Goal: Check status: Check status

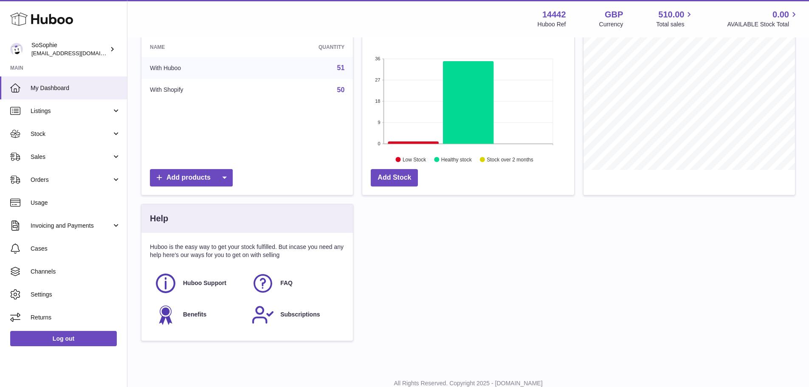
scroll to position [127, 0]
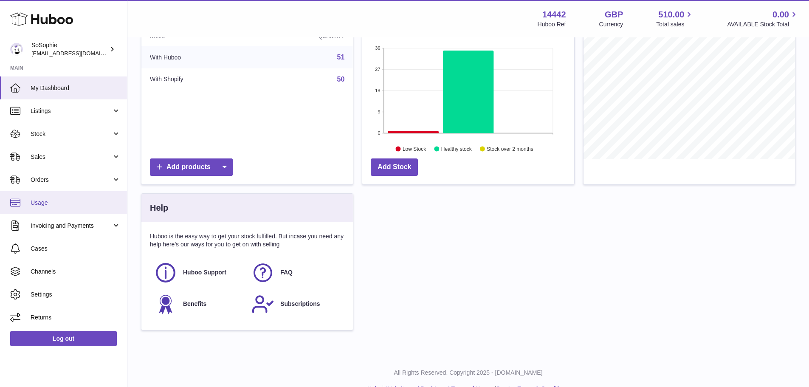
click at [68, 198] on link "Usage" at bounding box center [63, 202] width 127 height 23
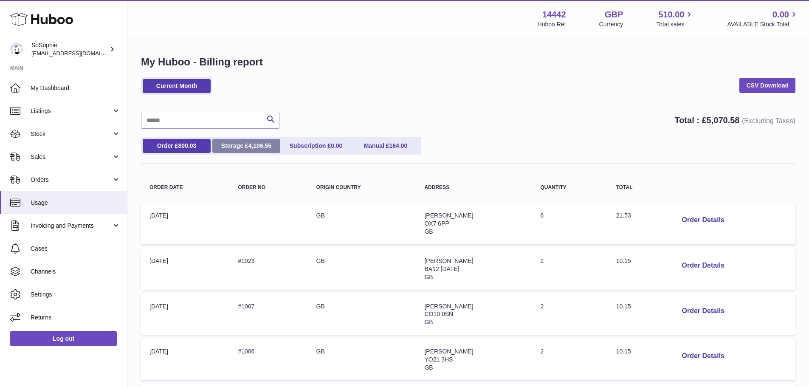
click at [235, 149] on link "Storage £ 4,106.55" at bounding box center [246, 146] width 68 height 14
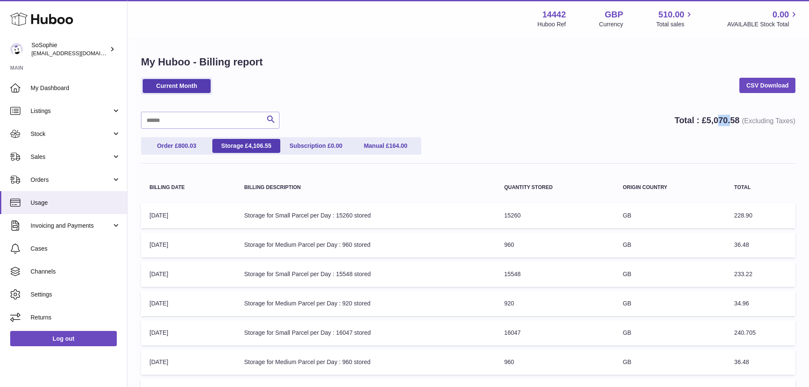
drag, startPoint x: 731, startPoint y: 127, endPoint x: 715, endPoint y: 124, distance: 16.0
click at [715, 124] on div "Search Total : £ 5,070.58 (Excluding Taxes)" at bounding box center [468, 120] width 654 height 17
click at [64, 89] on span "My Dashboard" at bounding box center [76, 88] width 90 height 8
